Goal: Information Seeking & Learning: Learn about a topic

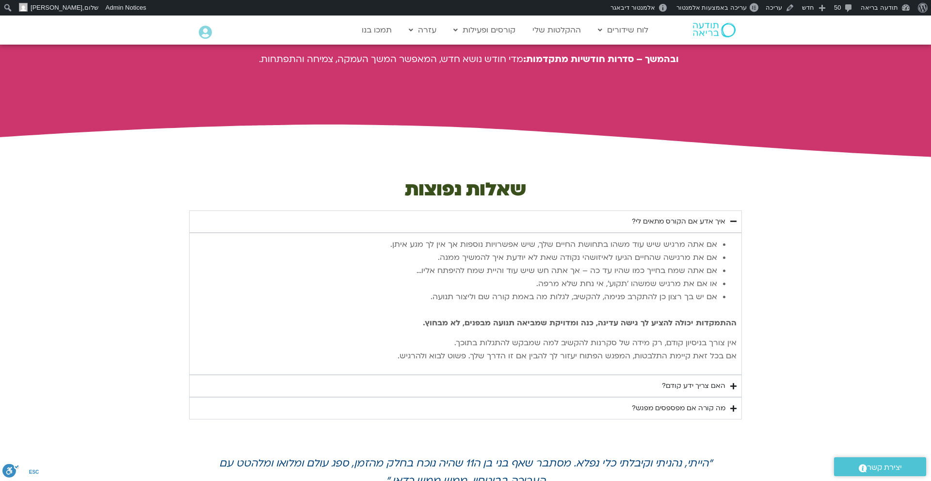
scroll to position [1821, 0]
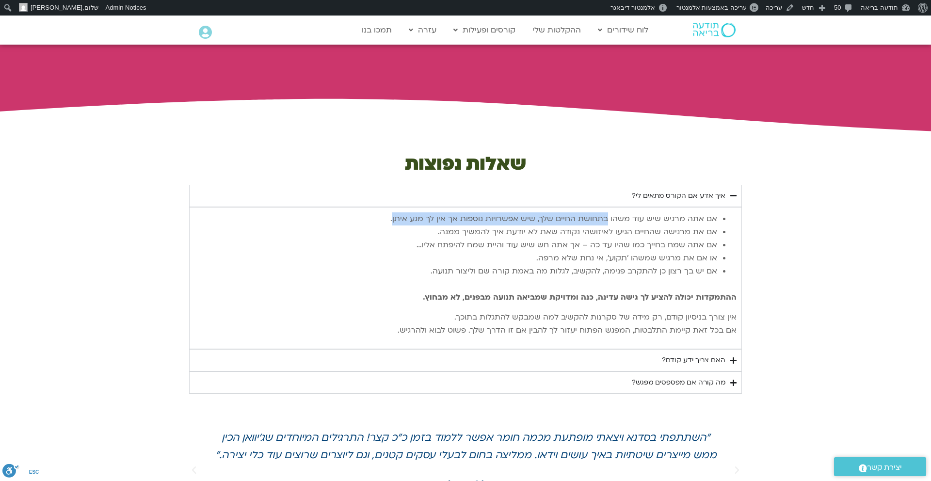
drag, startPoint x: 398, startPoint y: 171, endPoint x: 610, endPoint y: 174, distance: 211.3
click at [610, 213] on span "אם אתה מרגיש שיש עוד משהו בתחושת החיים שלך, שיש אפשרויות נוספות אך אין לך מגע א…" at bounding box center [553, 218] width 327 height 11
copy span "בתחושת החיים שלך, שיש אפשרויות נוספות אך אין לך מגע איתן"
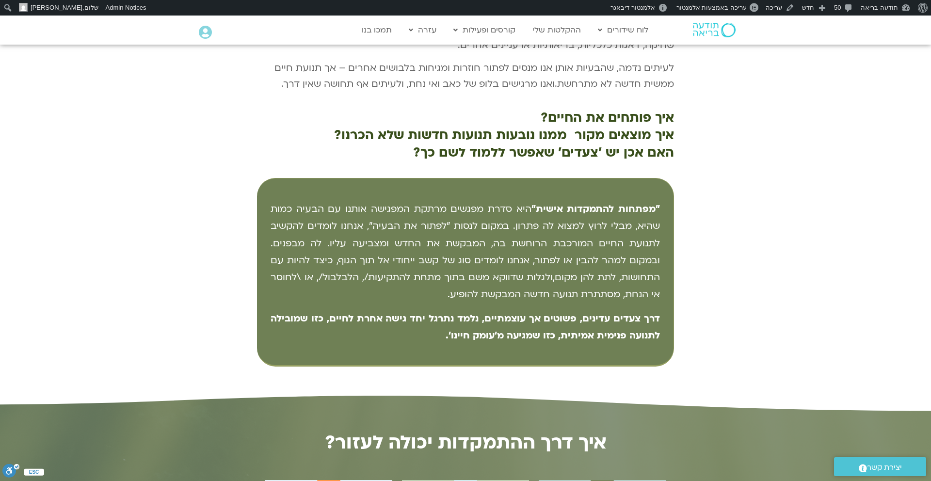
scroll to position [445, 0]
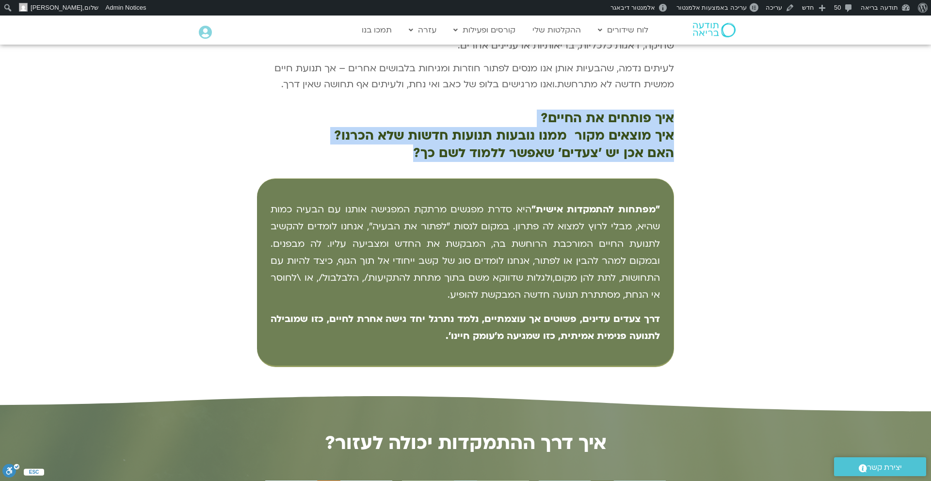
drag, startPoint x: 406, startPoint y: 154, endPoint x: 670, endPoint y: 121, distance: 266.2
click at [670, 120] on p "איך פותחים את החיים? איך מוצאים מקור ממנו נובעות תנועות חדשות שלא הכרנו? האם אכ…" at bounding box center [465, 136] width 417 height 52
copy p "איך פותחים את החיים? איך מוצאים מקור ממנו נובעות תנועות חדשות שלא הכרנו? האם אכ…"
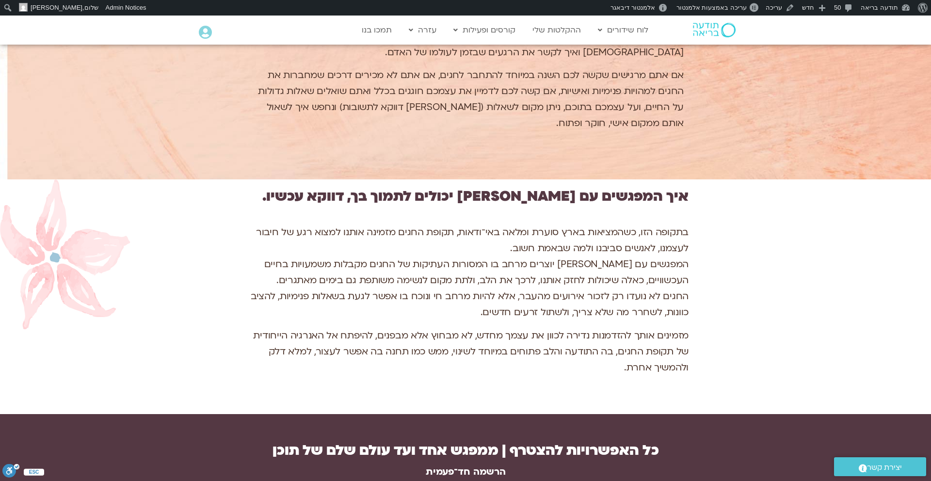
scroll to position [1490, 0]
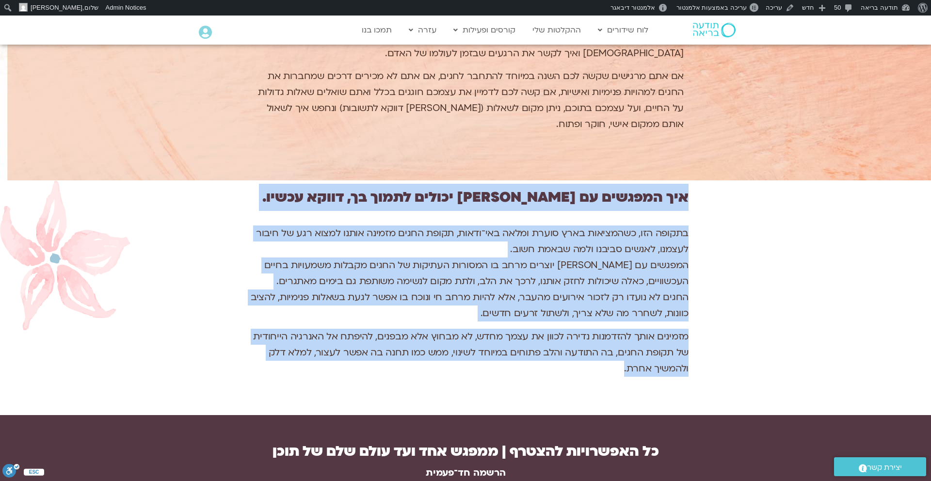
drag, startPoint x: 611, startPoint y: 318, endPoint x: 708, endPoint y: 176, distance: 171.9
click at [708, 180] on div "איך המפגשים עם [PERSON_NAME] יכולים לתמוך בך, דווקא עכשיו. בתקופה הזו, כשהמציאו…" at bounding box center [465, 297] width 931 height 235
copy div "lor ipsumdo si amet consec adipi el, seddo eiusm. tempor inc, utlaboree dolo ma…"
